Goal: Navigation & Orientation: Find specific page/section

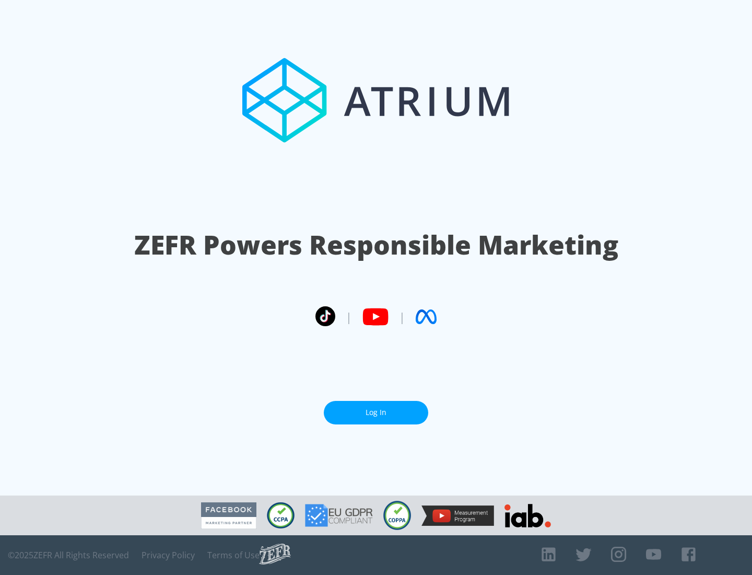
click at [376, 412] on link "Log In" at bounding box center [376, 413] width 105 height 24
